Goal: Information Seeking & Learning: Learn about a topic

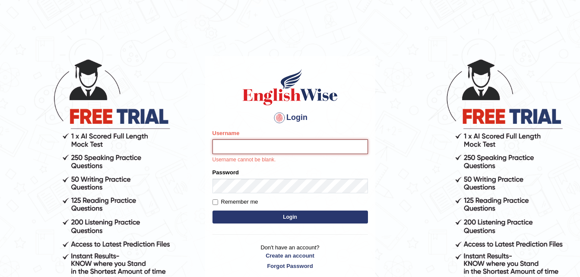
click at [261, 152] on input "Username" at bounding box center [290, 147] width 155 height 15
type input "pujathapa"
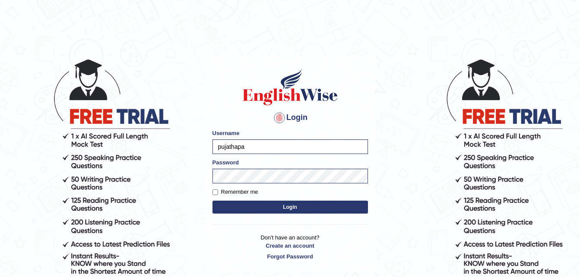
click at [275, 207] on button "Login" at bounding box center [290, 207] width 155 height 13
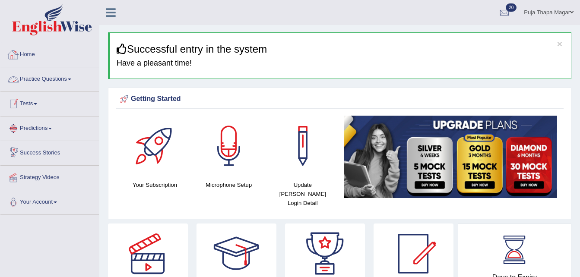
click at [32, 54] on link "Home" at bounding box center [49, 54] width 98 height 22
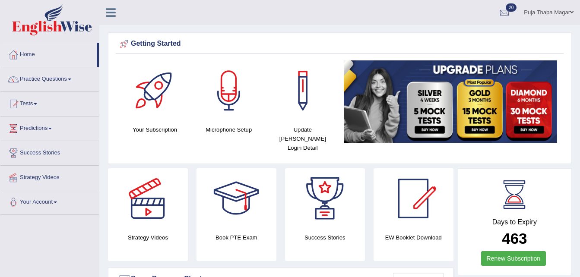
click at [36, 102] on link "Tests" at bounding box center [49, 103] width 98 height 22
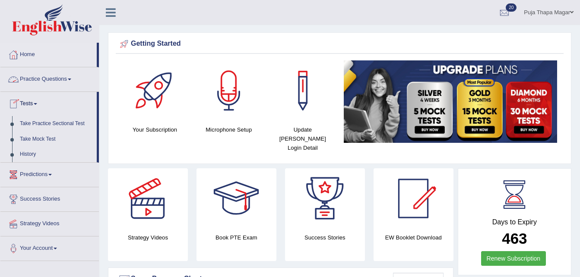
click at [63, 79] on link "Practice Questions" at bounding box center [49, 78] width 98 height 22
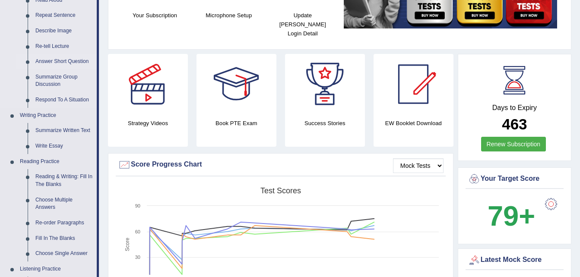
scroll to position [115, 0]
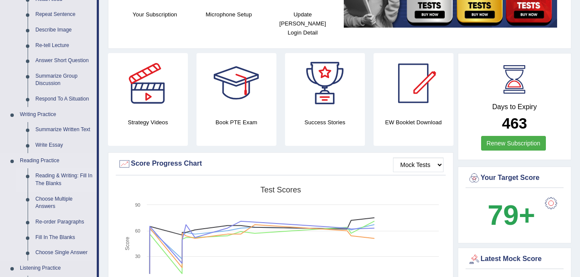
click at [57, 180] on link "Reading & Writing: Fill In The Blanks" at bounding box center [64, 179] width 65 height 23
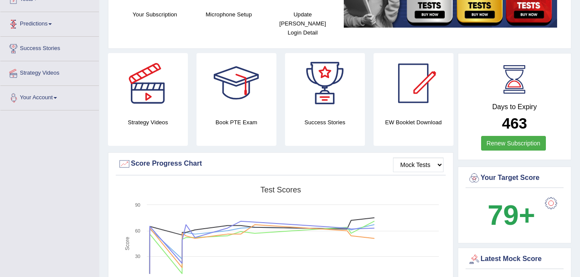
scroll to position [211, 0]
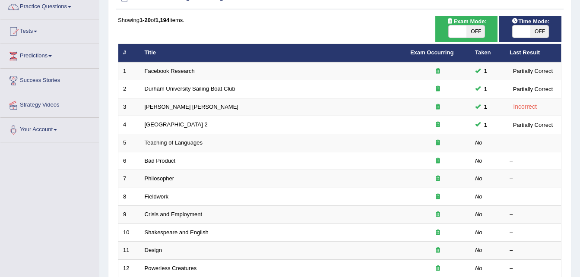
scroll to position [75, 0]
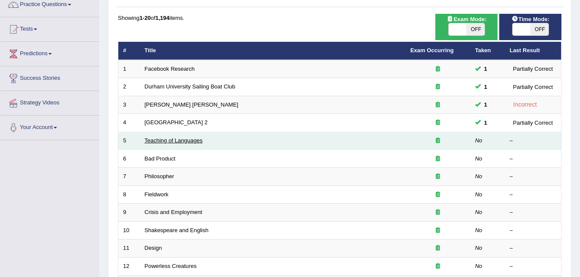
click at [190, 140] on link "Teaching of Languages" at bounding box center [174, 140] width 58 height 6
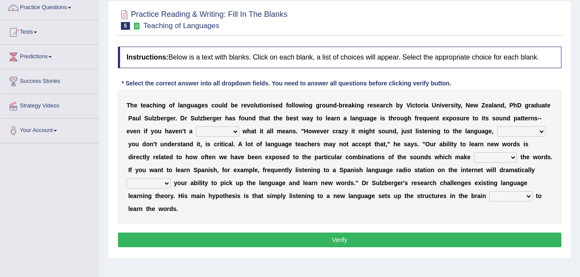
scroll to position [71, 0]
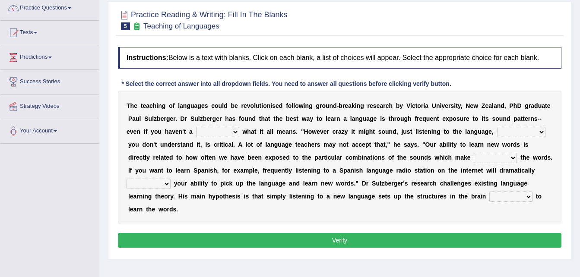
click at [196, 133] on select "dew claw clue due" at bounding box center [217, 132] width 43 height 10
select select "clue"
click at [196, 127] on select "dew claw clue due" at bounding box center [217, 132] width 43 height 10
click at [497, 133] on select "but also all together even though if so" at bounding box center [521, 132] width 48 height 10
select select "even though"
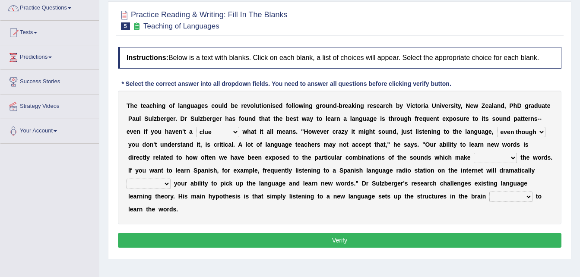
click at [497, 127] on select "but also all together even though if so" at bounding box center [521, 132] width 48 height 10
click at [474, 157] on select "down up of on" at bounding box center [495, 158] width 43 height 10
select select "up"
click at [474, 153] on select "down up of on" at bounding box center [495, 158] width 43 height 10
click at [171, 179] on select "evaluate exaggerate describe boost" at bounding box center [149, 184] width 44 height 10
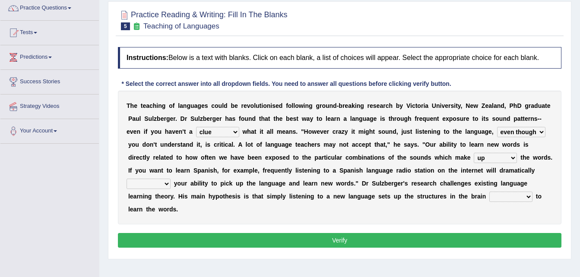
select select "boost"
click at [171, 179] on select "evaluate exaggerate describe boost" at bounding box center [149, 184] width 44 height 10
click at [489, 198] on select "requiring required directed to require" at bounding box center [510, 197] width 43 height 10
select select "requiring"
click at [489, 192] on select "requiring required directed to require" at bounding box center [510, 197] width 43 height 10
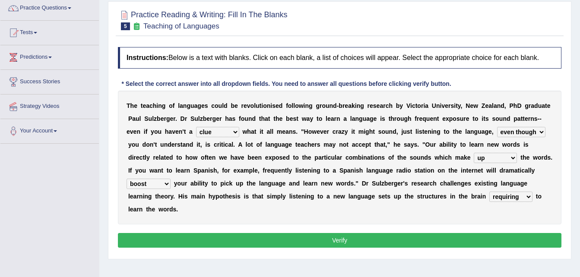
click at [300, 233] on button "Verify" at bounding box center [340, 240] width 444 height 15
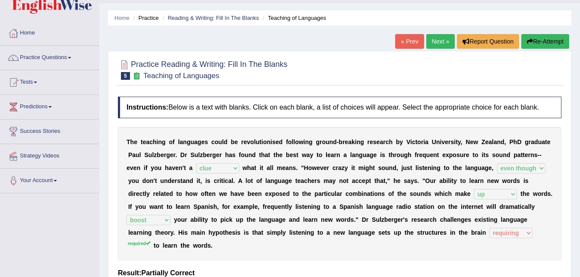
scroll to position [0, 0]
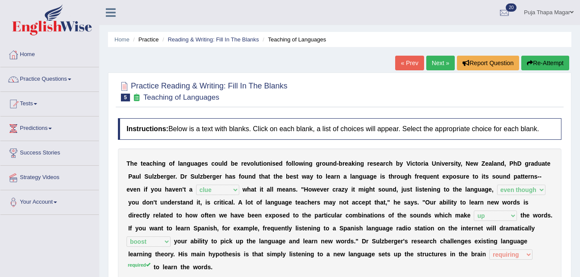
click at [434, 66] on link "Next »" at bounding box center [440, 63] width 29 height 15
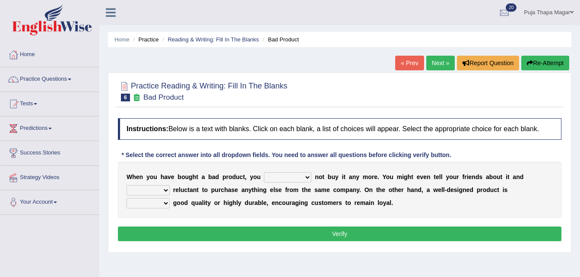
click at [294, 176] on select "would have should have should" at bounding box center [288, 177] width 48 height 10
select select "have"
click at [264, 172] on select "would have should have should" at bounding box center [288, 177] width 48 height 10
click at [170, 185] on select "is are be being" at bounding box center [148, 190] width 43 height 10
select select "being"
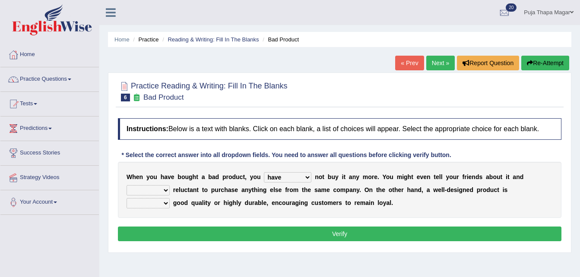
click at [170, 185] on select "is are be being" at bounding box center [148, 190] width 43 height 10
click at [170, 198] on select "both also neither either" at bounding box center [148, 203] width 43 height 10
select select "either"
click at [170, 198] on select "both also neither either" at bounding box center [148, 203] width 43 height 10
click at [469, 226] on div "Instructions: Below is a text with blanks. Click on each blank, a list of choic…" at bounding box center [340, 181] width 448 height 134
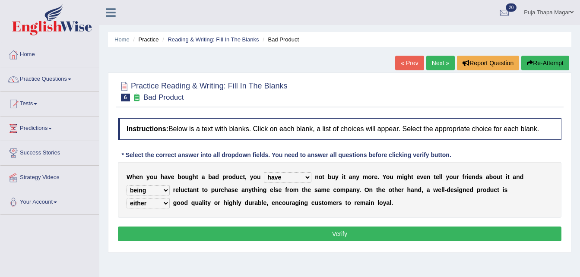
click at [464, 233] on button "Verify" at bounding box center [340, 234] width 444 height 15
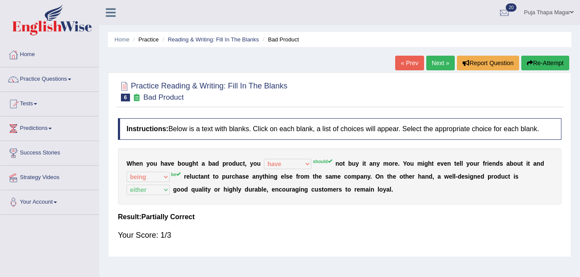
scroll to position [4, 0]
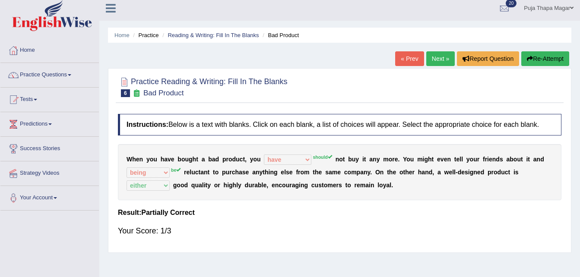
click at [438, 60] on link "Next »" at bounding box center [440, 58] width 29 height 15
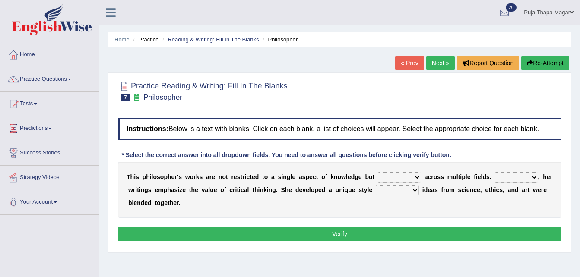
click at [399, 178] on select "constrain contain assemble extend" at bounding box center [399, 177] width 43 height 10
select select "assemble"
click at [378, 172] on select "constrain contain assemble extend" at bounding box center [399, 177] width 43 height 10
click at [510, 176] on select "Rather So Moreover Likely" at bounding box center [516, 177] width 43 height 10
select select "Moreover"
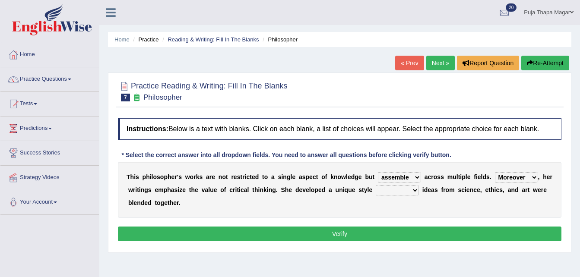
click at [495, 172] on select "Rather So Moreover Likely" at bounding box center [516, 177] width 43 height 10
click at [397, 189] on select "in that that which in which" at bounding box center [397, 190] width 43 height 10
select select "in which"
click at [376, 185] on select "in that that which in which" at bounding box center [397, 190] width 43 height 10
click at [394, 228] on button "Verify" at bounding box center [340, 234] width 444 height 15
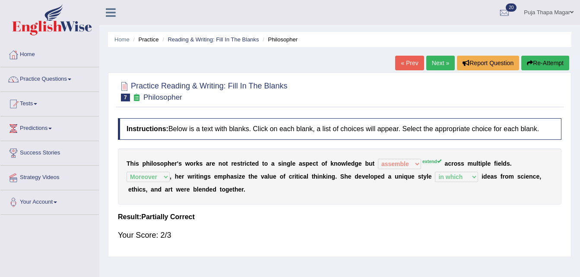
drag, startPoint x: 439, startPoint y: 71, endPoint x: 443, endPoint y: 71, distance: 4.3
click at [443, 71] on div "« Prev Next » Report Question Re-Attempt" at bounding box center [483, 64] width 176 height 17
click at [441, 63] on link "Next »" at bounding box center [440, 63] width 29 height 15
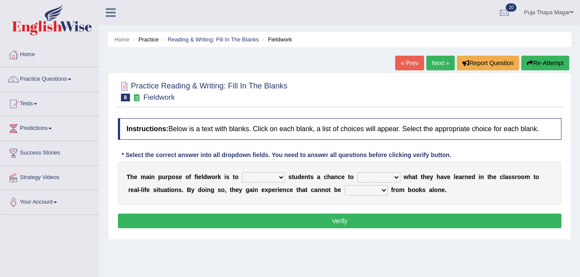
click at [273, 175] on select "resemble stow rave offer" at bounding box center [263, 177] width 43 height 10
select select "offer"
click at [242, 172] on select "resemble stow rave offer" at bounding box center [263, 177] width 43 height 10
click at [386, 177] on select "compare align apply dismount" at bounding box center [378, 177] width 43 height 10
select select "compare"
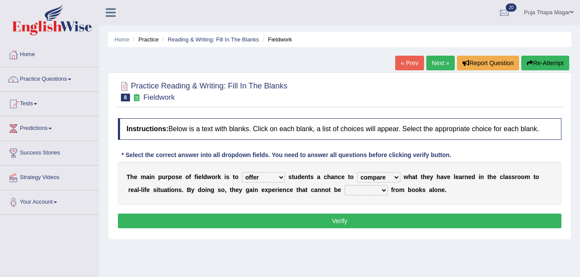
click at [357, 172] on select "compare align apply dismount" at bounding box center [378, 177] width 43 height 10
click at [345, 191] on select "originated prepared obtained touted" at bounding box center [366, 190] width 43 height 10
select select "obtained"
click at [345, 185] on select "originated prepared obtained touted" at bounding box center [366, 190] width 43 height 10
click at [375, 224] on button "Verify" at bounding box center [340, 221] width 444 height 15
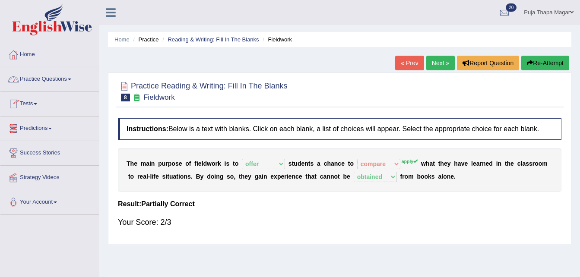
click at [32, 51] on link "Home" at bounding box center [49, 54] width 98 height 22
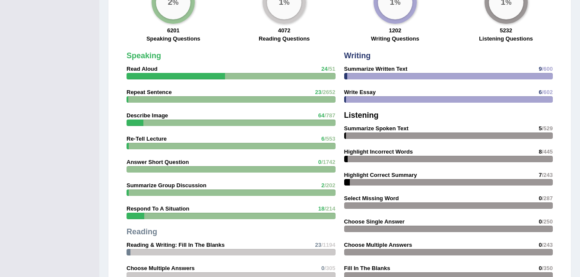
scroll to position [727, 0]
